Goal: Task Accomplishment & Management: Manage account settings

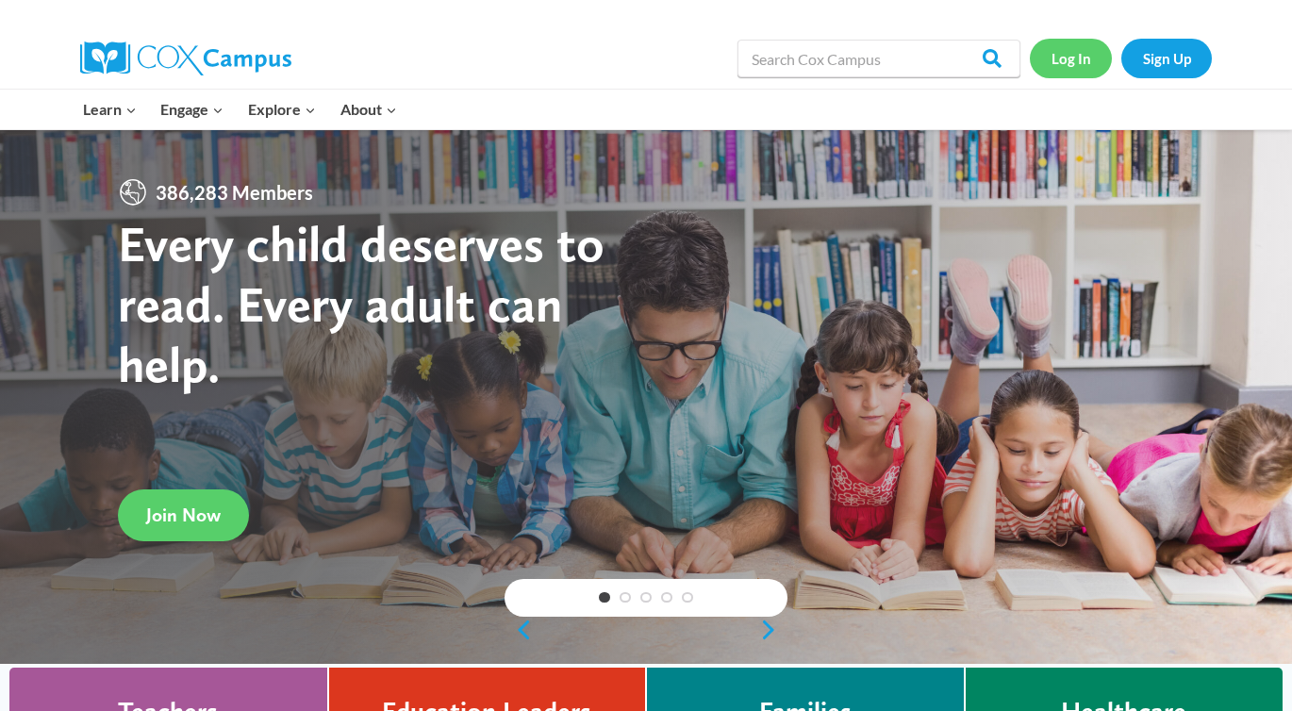
click at [1079, 56] on link "Log In" at bounding box center [1070, 58] width 82 height 39
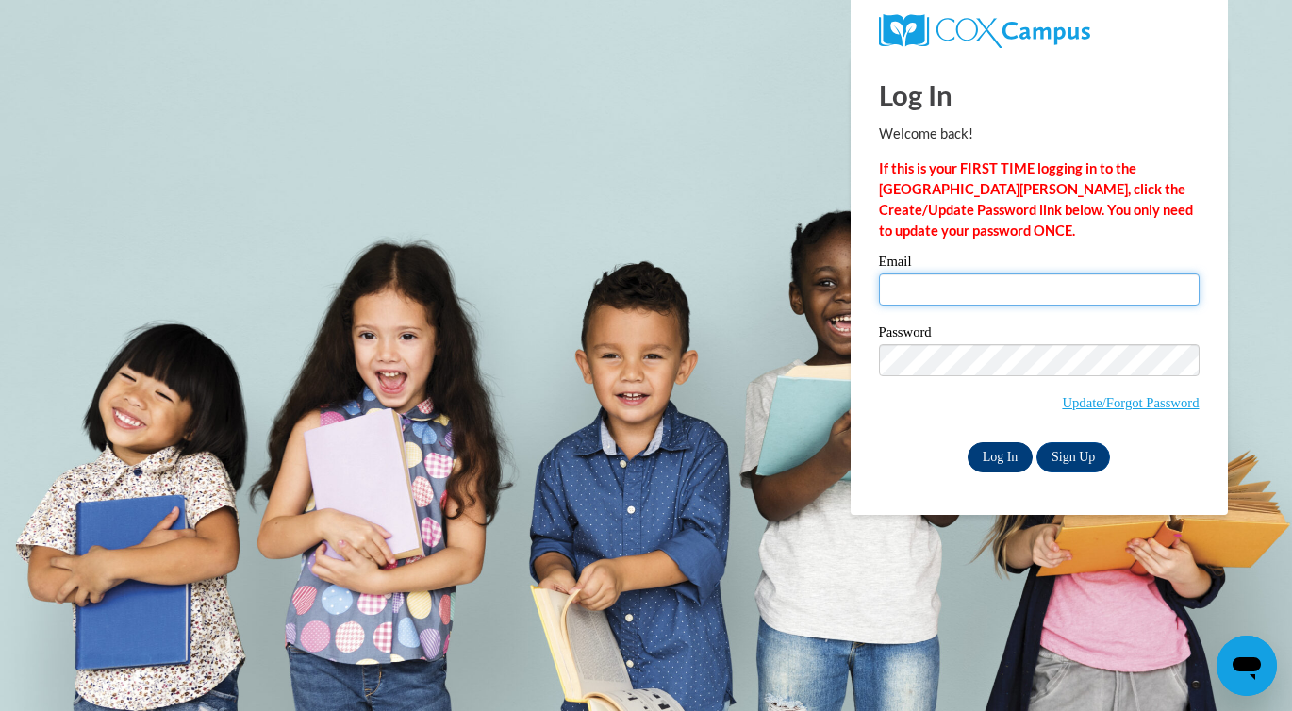
type input "manderson@sasd.net"
click at [999, 459] on input "Log In" at bounding box center [1000, 457] width 66 height 30
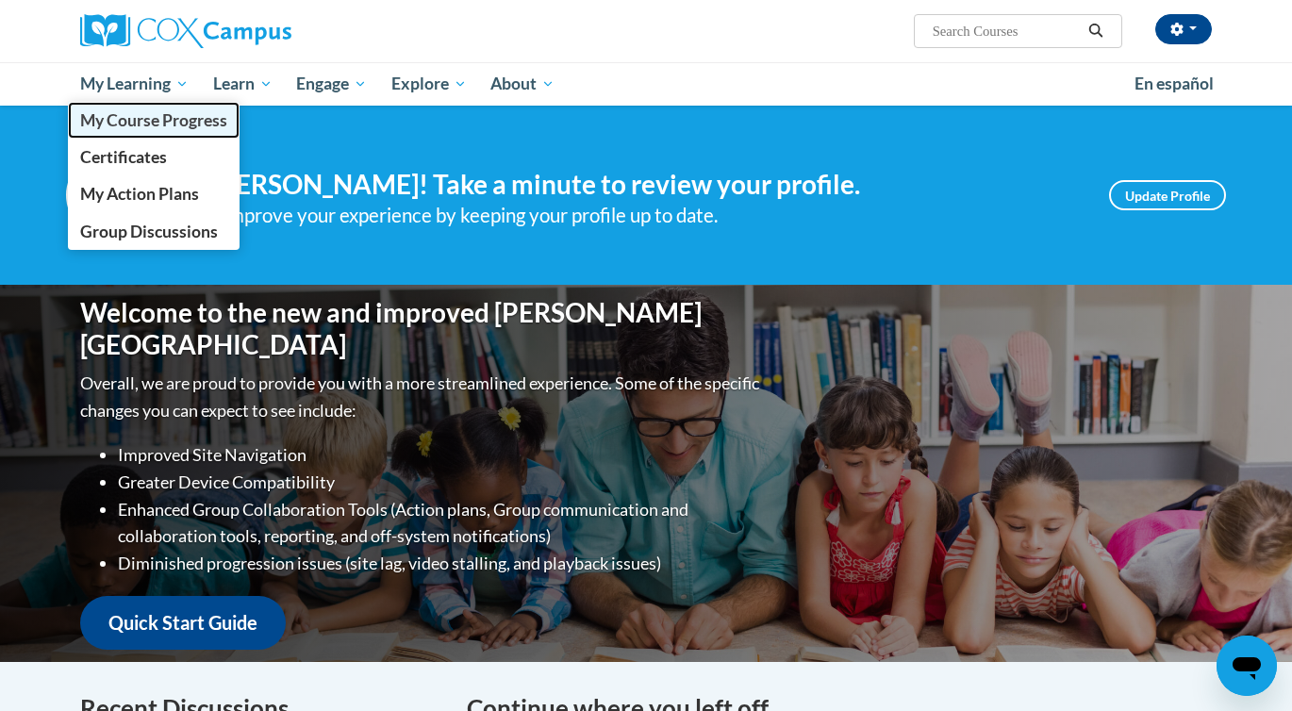
click at [151, 129] on span "My Course Progress" at bounding box center [153, 120] width 147 height 20
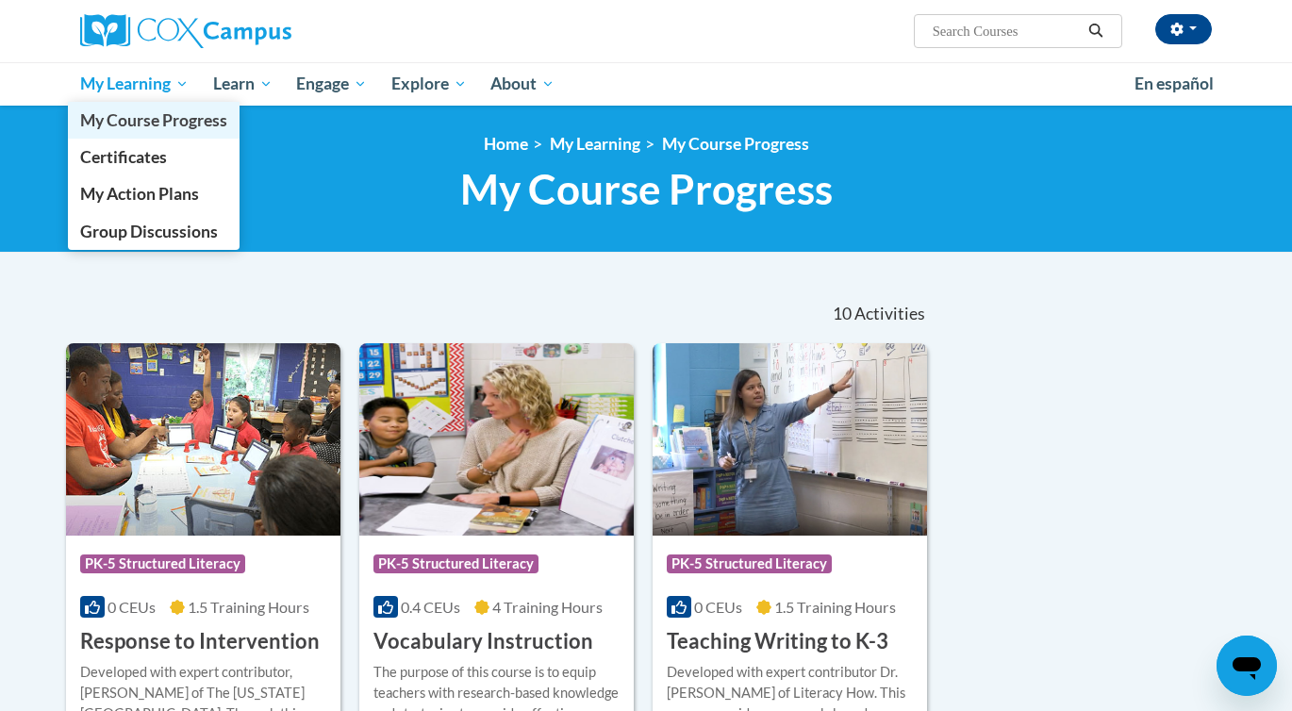
click at [160, 124] on span "My Course Progress" at bounding box center [153, 120] width 147 height 20
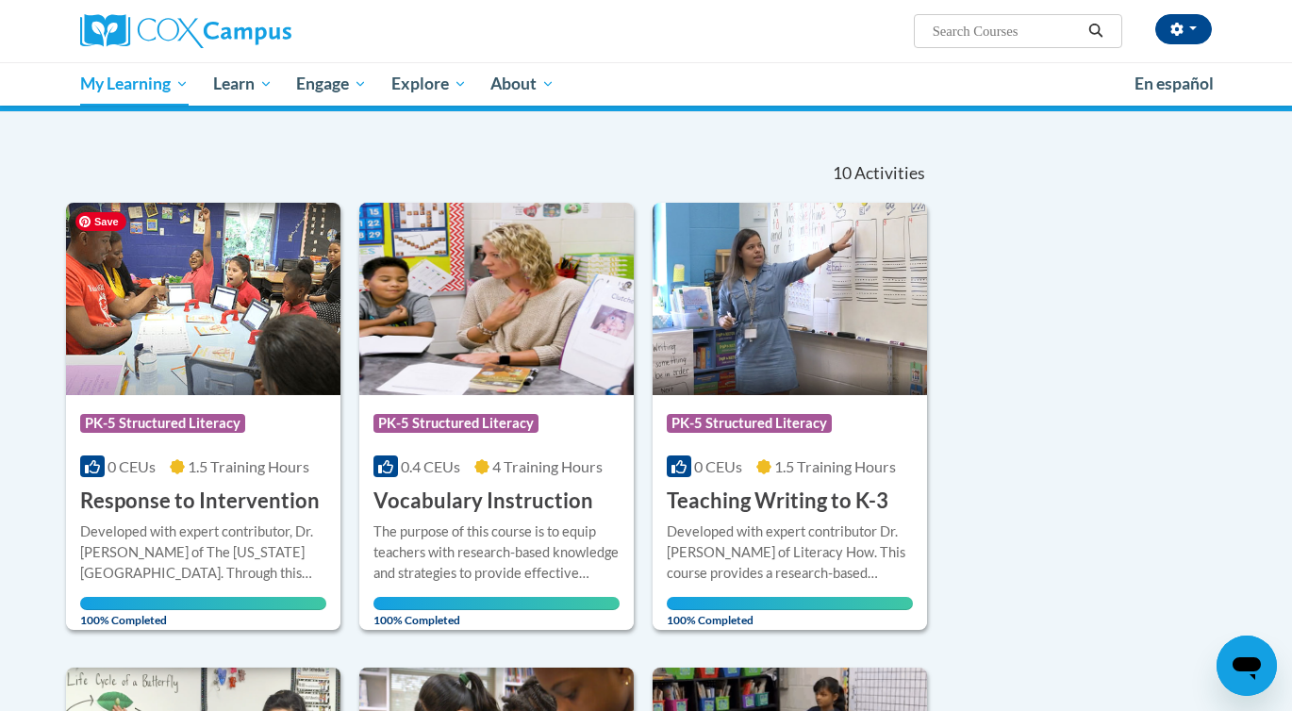
scroll to position [105, 0]
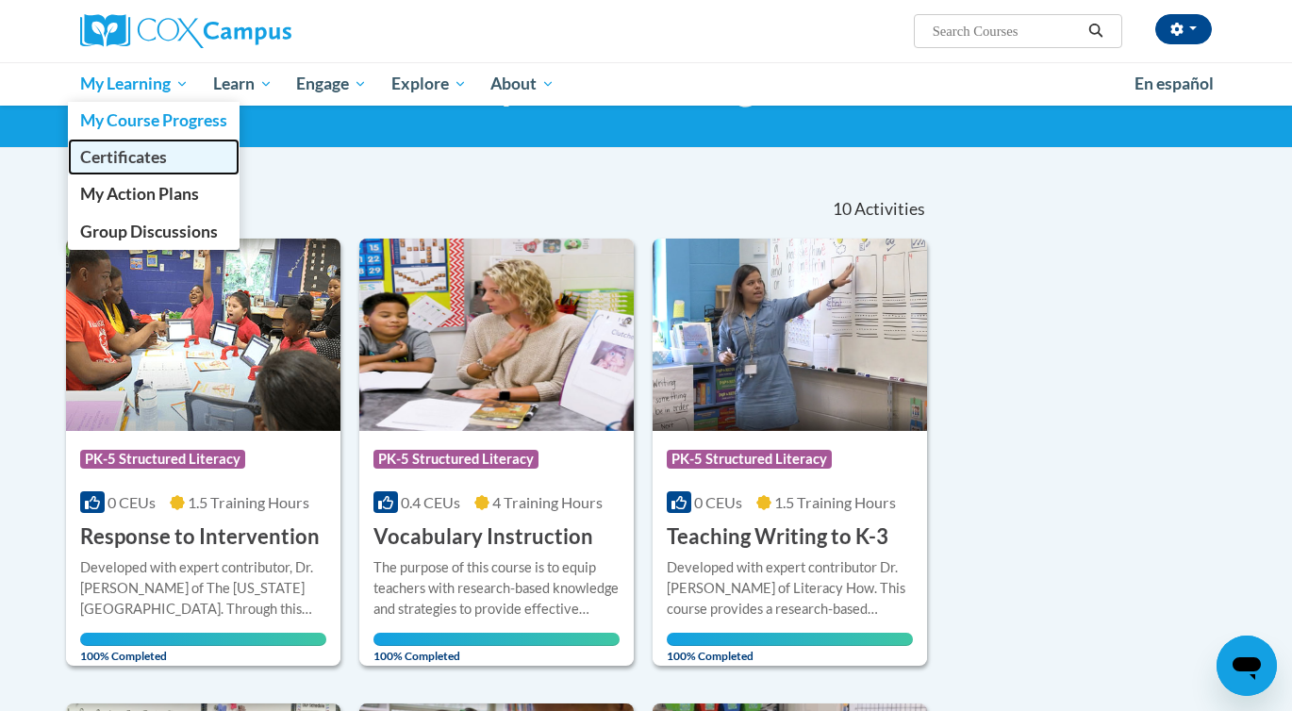
click at [164, 167] on span "Certificates" at bounding box center [123, 157] width 87 height 20
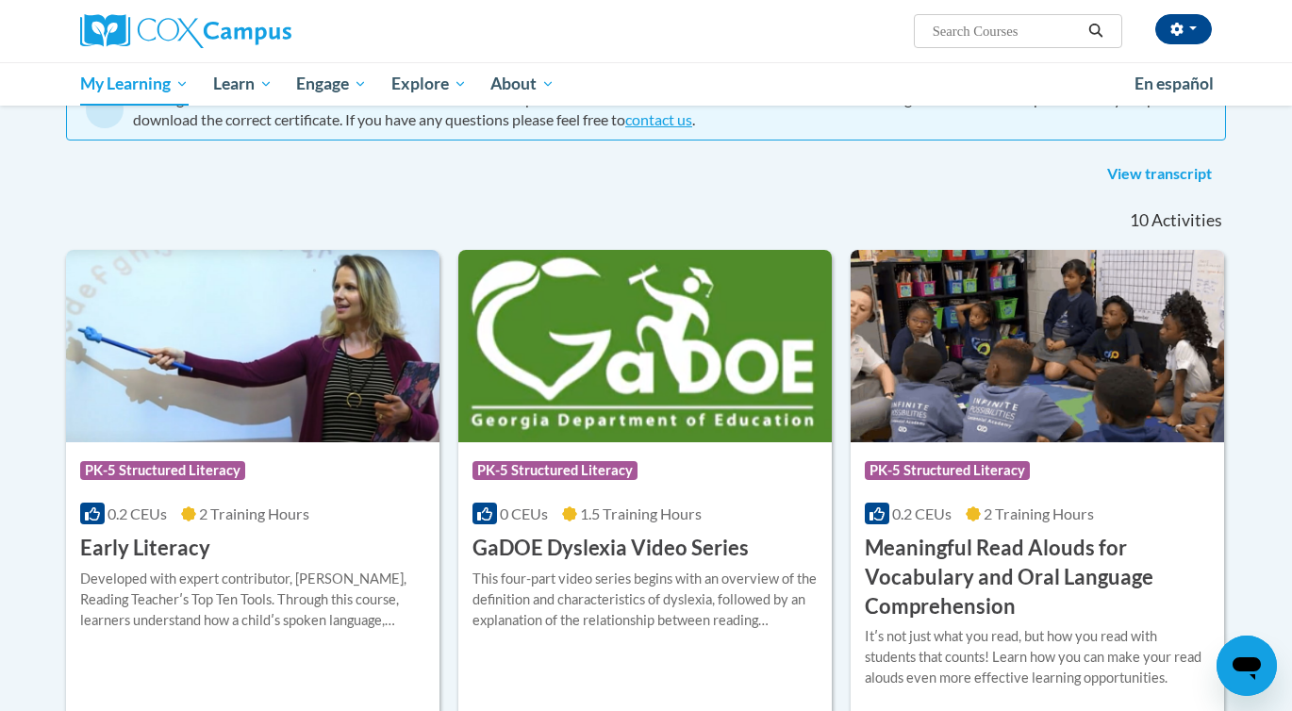
scroll to position [206, 0]
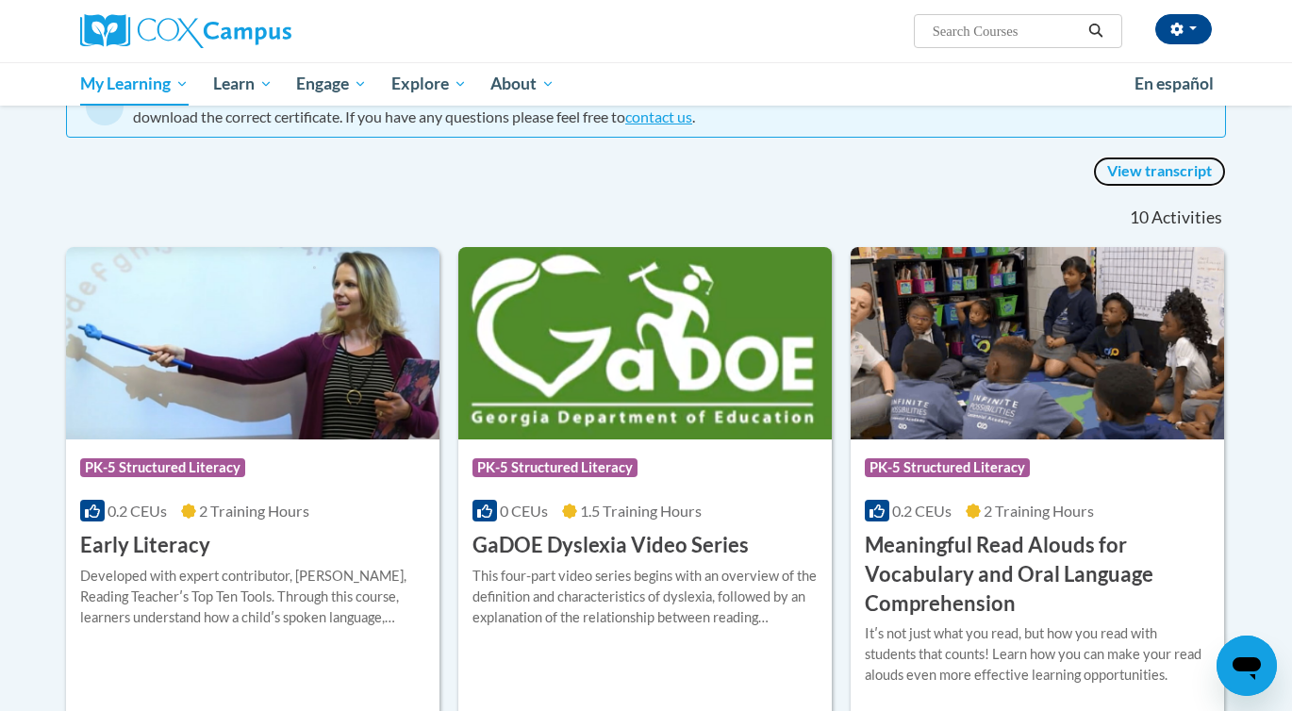
click at [1188, 172] on link "View transcript" at bounding box center [1159, 171] width 133 height 30
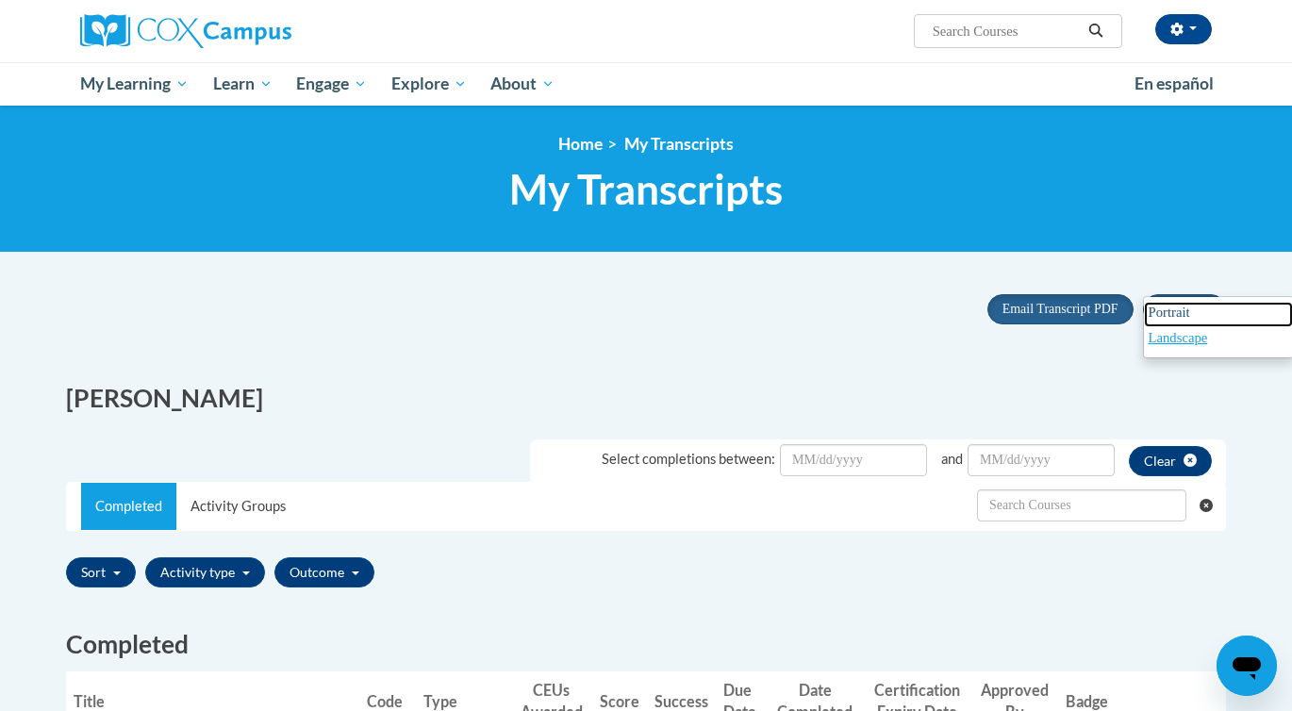
click at [1192, 311] on link "Portrait" at bounding box center [1217, 314] width 149 height 25
